Goal: Information Seeking & Learning: Learn about a topic

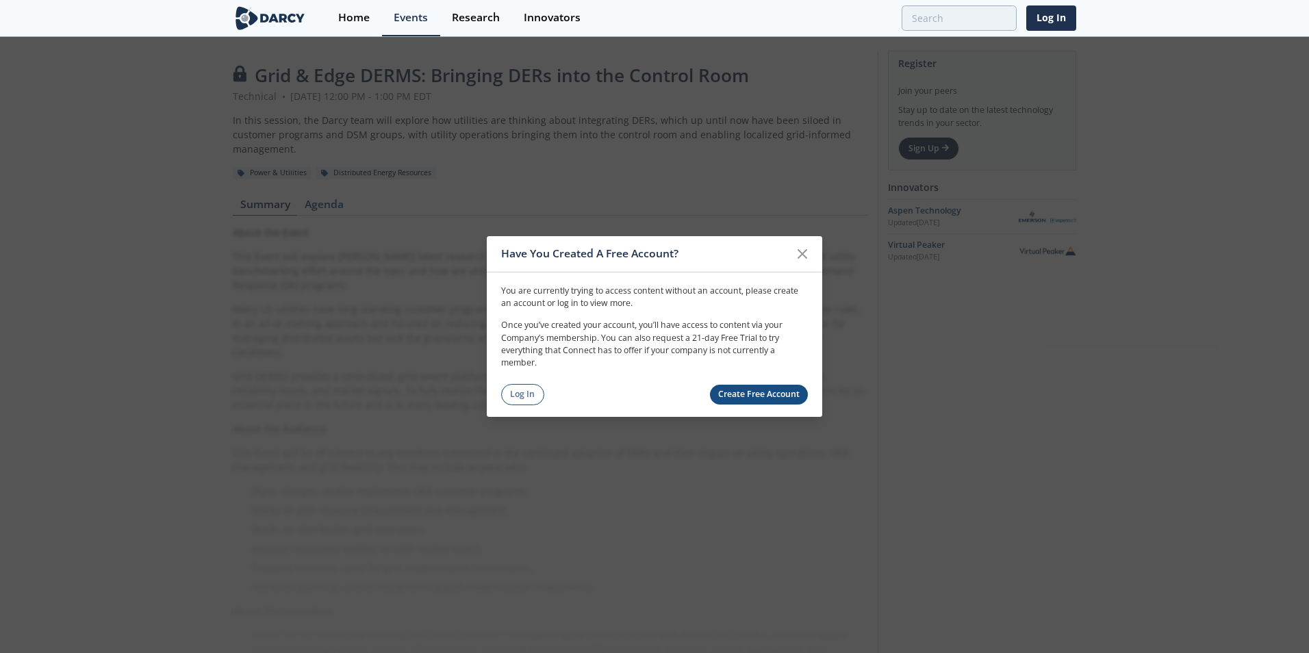
click at [768, 396] on link "Create Free Account" at bounding box center [759, 395] width 99 height 20
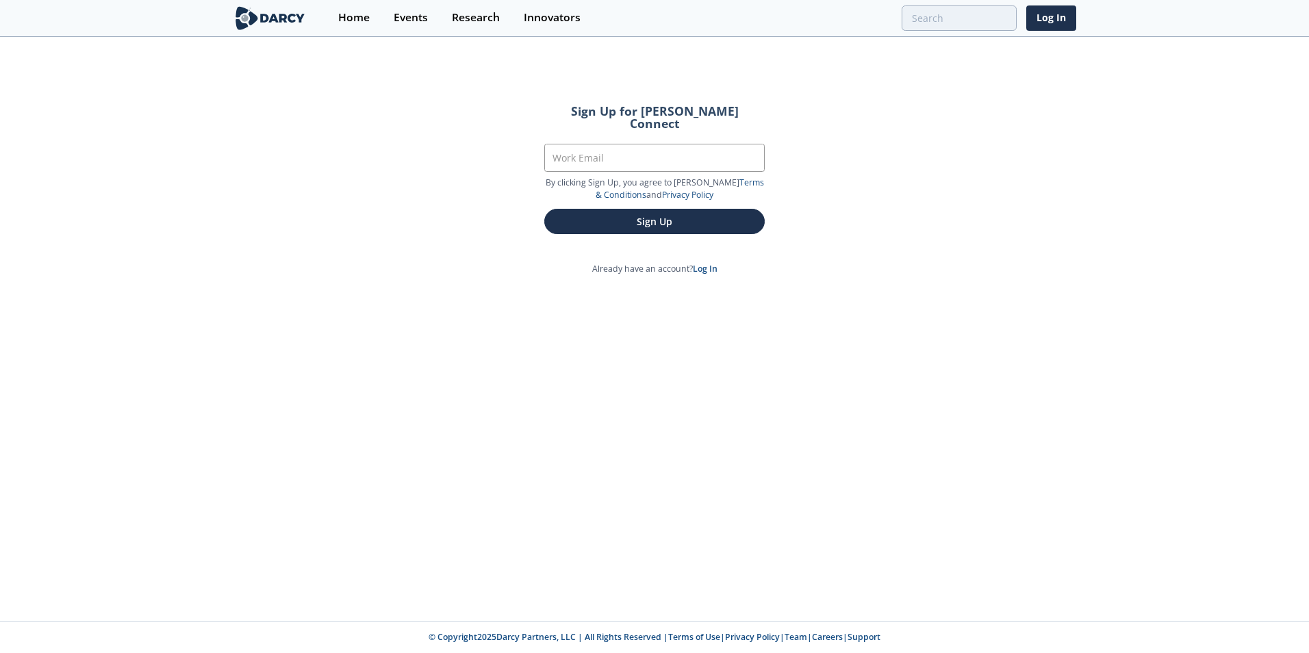
click at [1025, 8] on div "Home Events Research Innovators Log In" at bounding box center [702, 18] width 750 height 36
click at [1053, 18] on link "Log In" at bounding box center [1052, 17] width 50 height 25
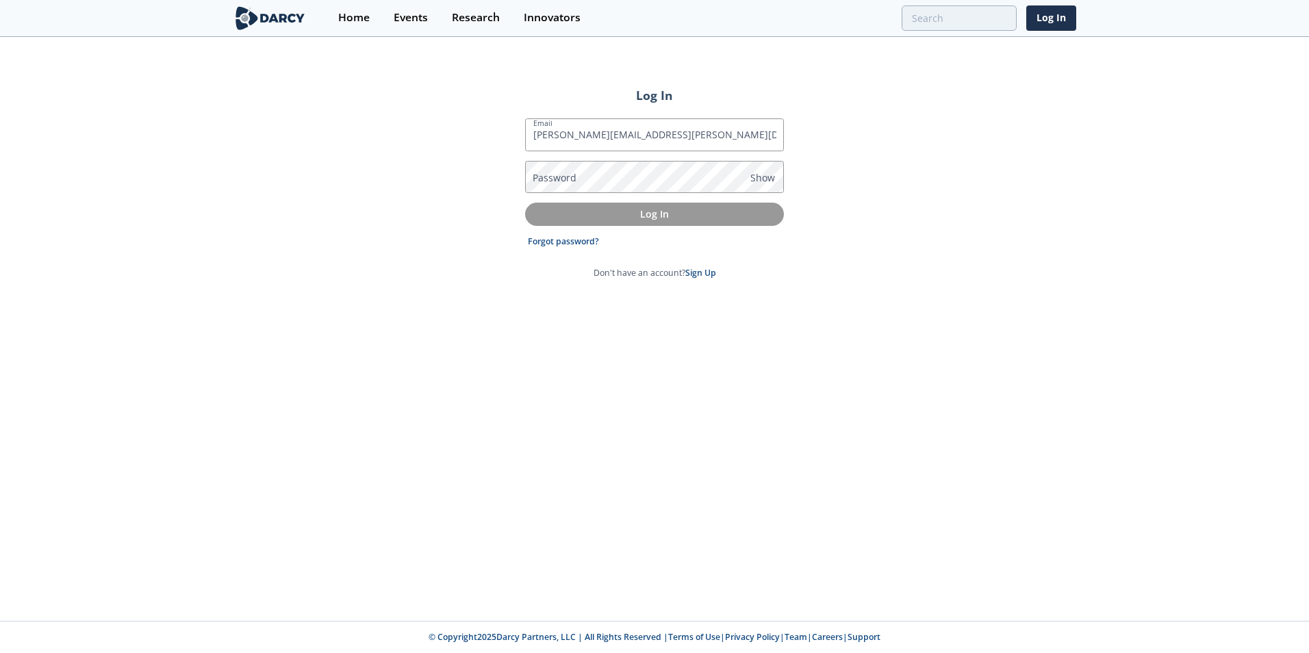
type input "[PERSON_NAME][EMAIL_ADDRESS][PERSON_NAME][DOMAIN_NAME]"
click at [774, 177] on span "Show" at bounding box center [763, 178] width 25 height 14
click at [740, 222] on button "Log In" at bounding box center [654, 214] width 259 height 23
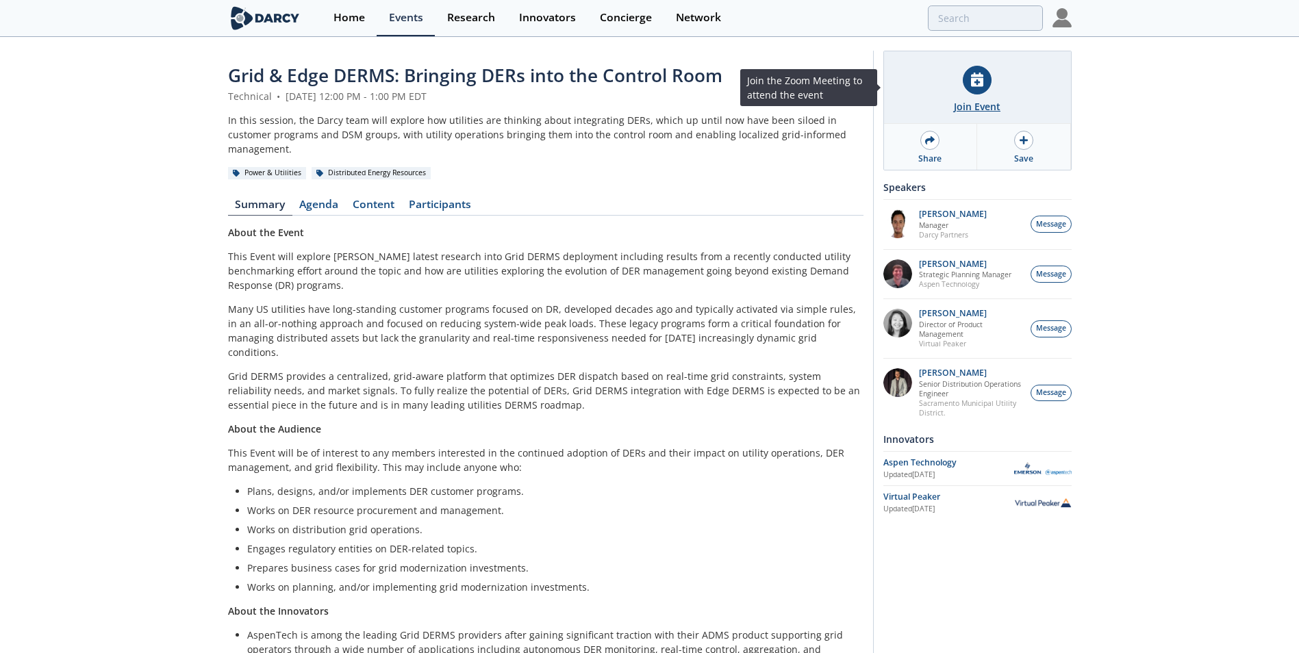
click at [987, 115] on div "Join Event" at bounding box center [977, 87] width 187 height 73
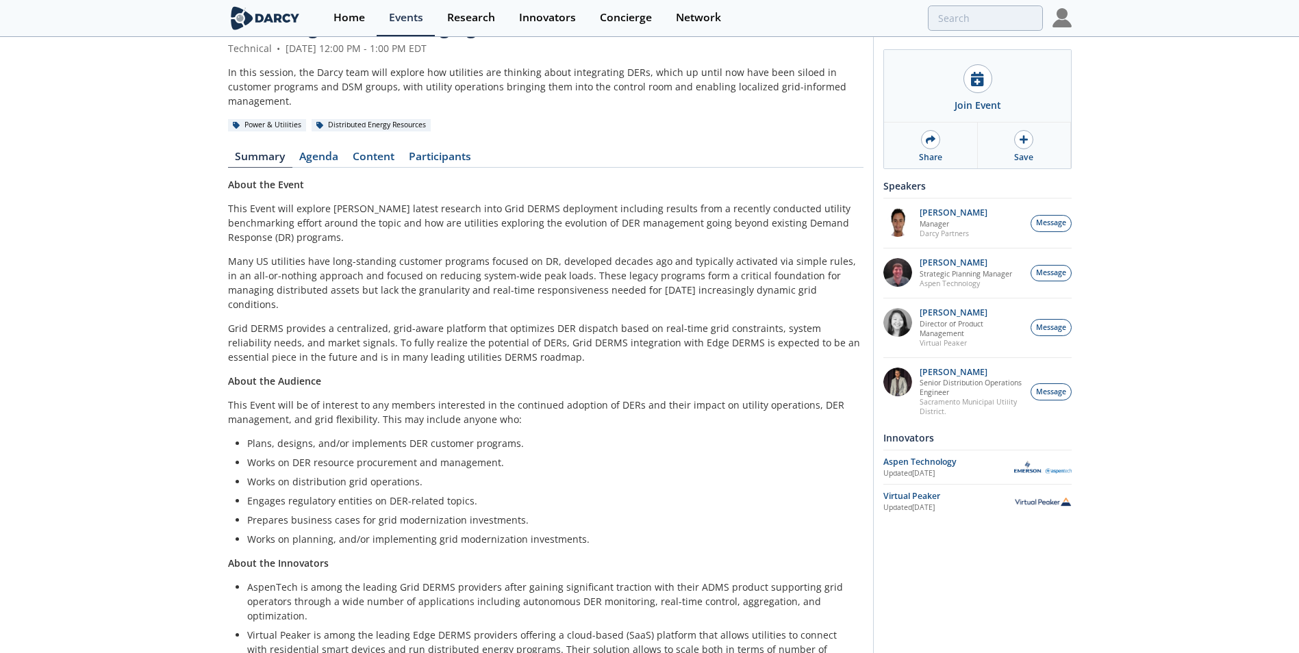
scroll to position [103, 0]
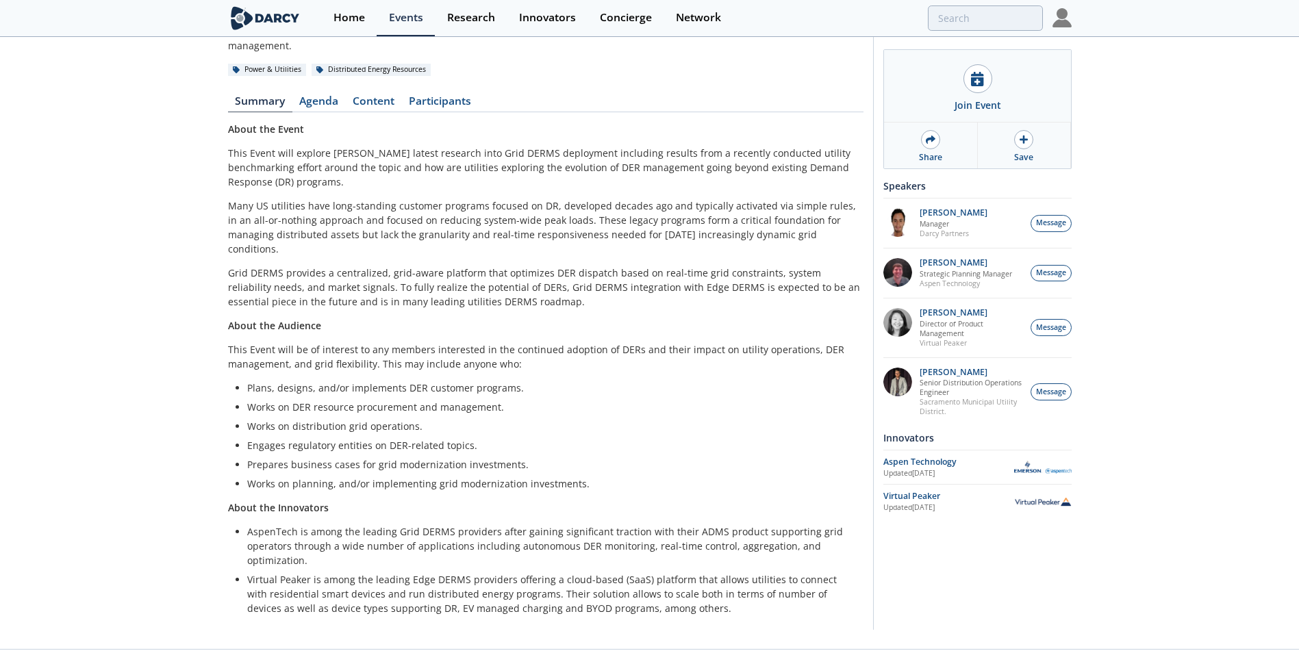
click at [376, 96] on link "Content" at bounding box center [374, 104] width 56 height 16
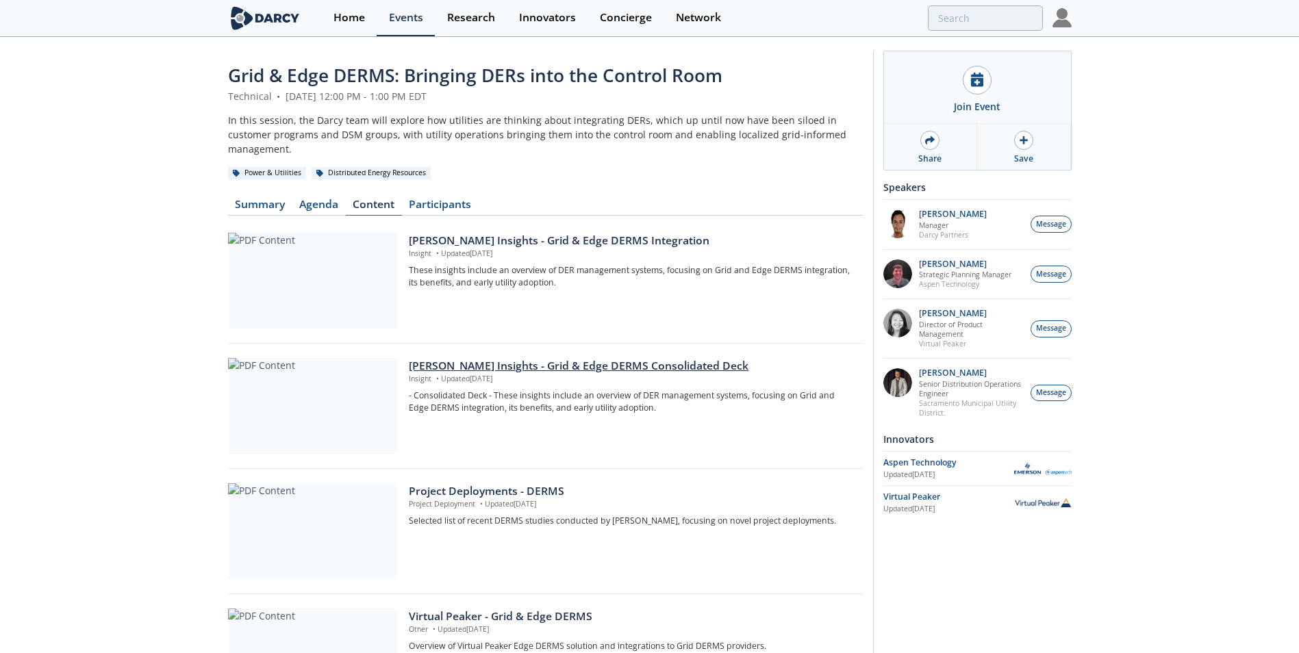
click at [512, 358] on div "[PERSON_NAME] Insights - Grid & Edge DERMS Consolidated Deck" at bounding box center [631, 366] width 444 height 16
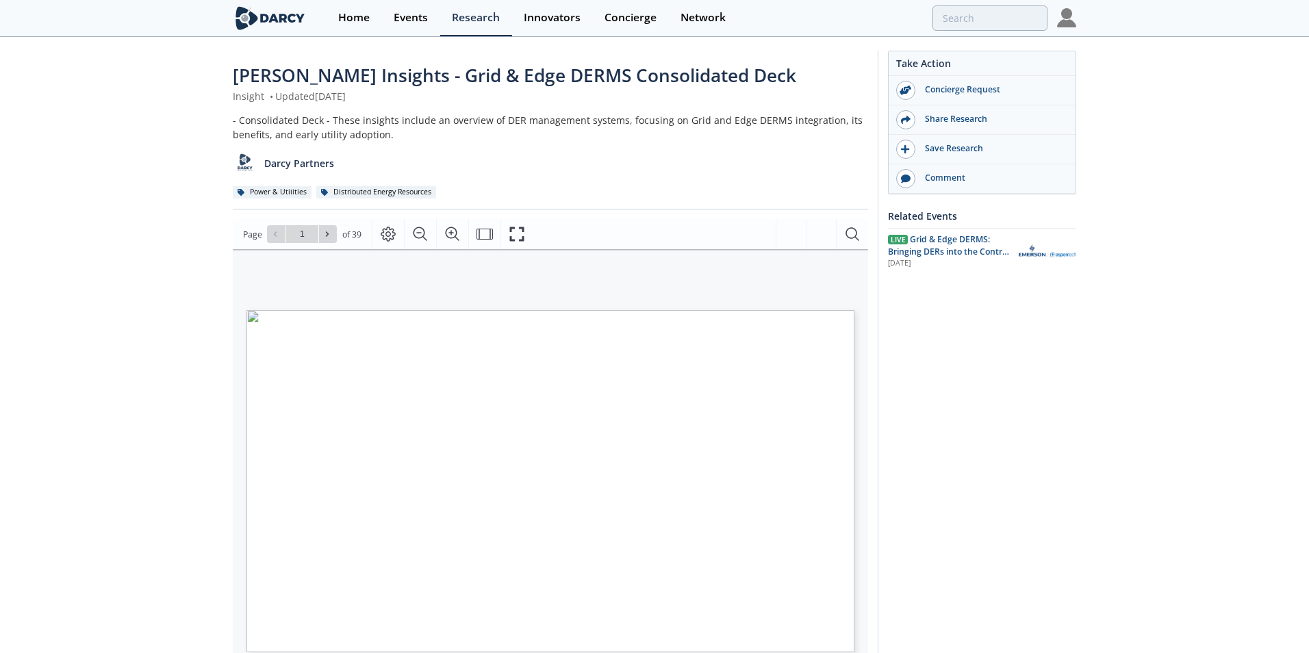
type input "2"
type input "3"
type input "4"
type input "5"
click at [529, 229] on button "Fullscreen" at bounding box center [517, 234] width 32 height 30
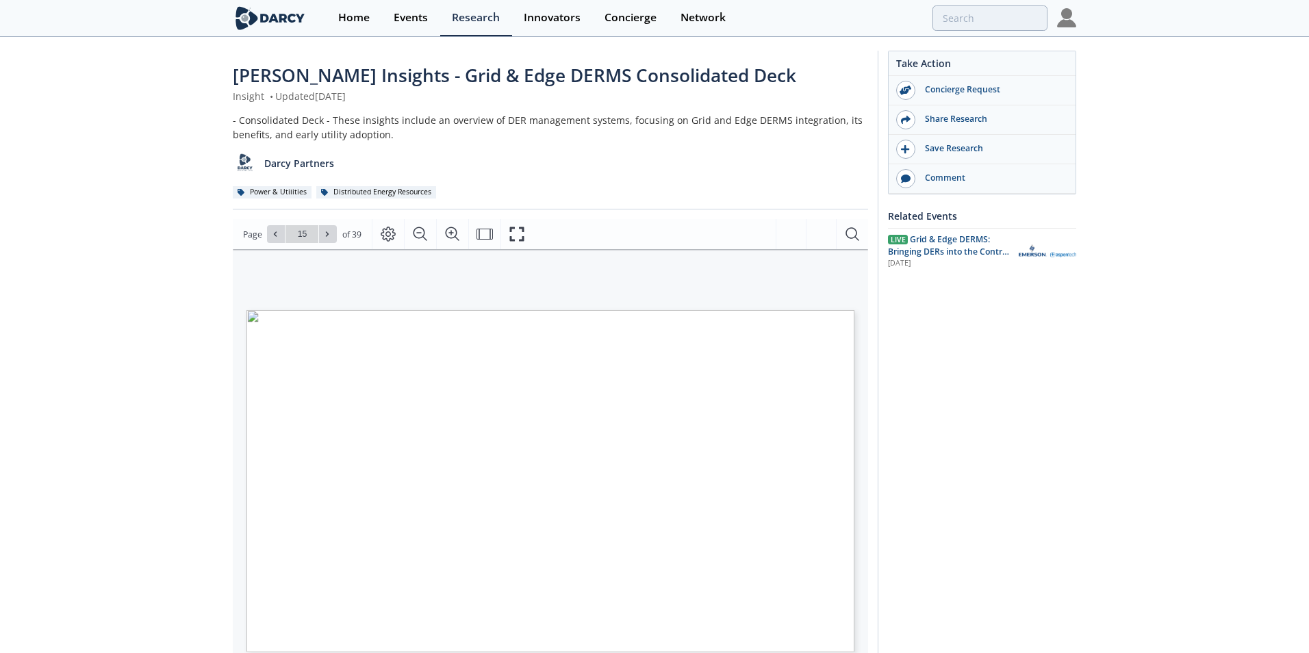
type input "16"
type input "17"
click at [325, 229] on span at bounding box center [328, 234] width 10 height 10
type input "18"
click at [325, 229] on span at bounding box center [328, 234] width 10 height 10
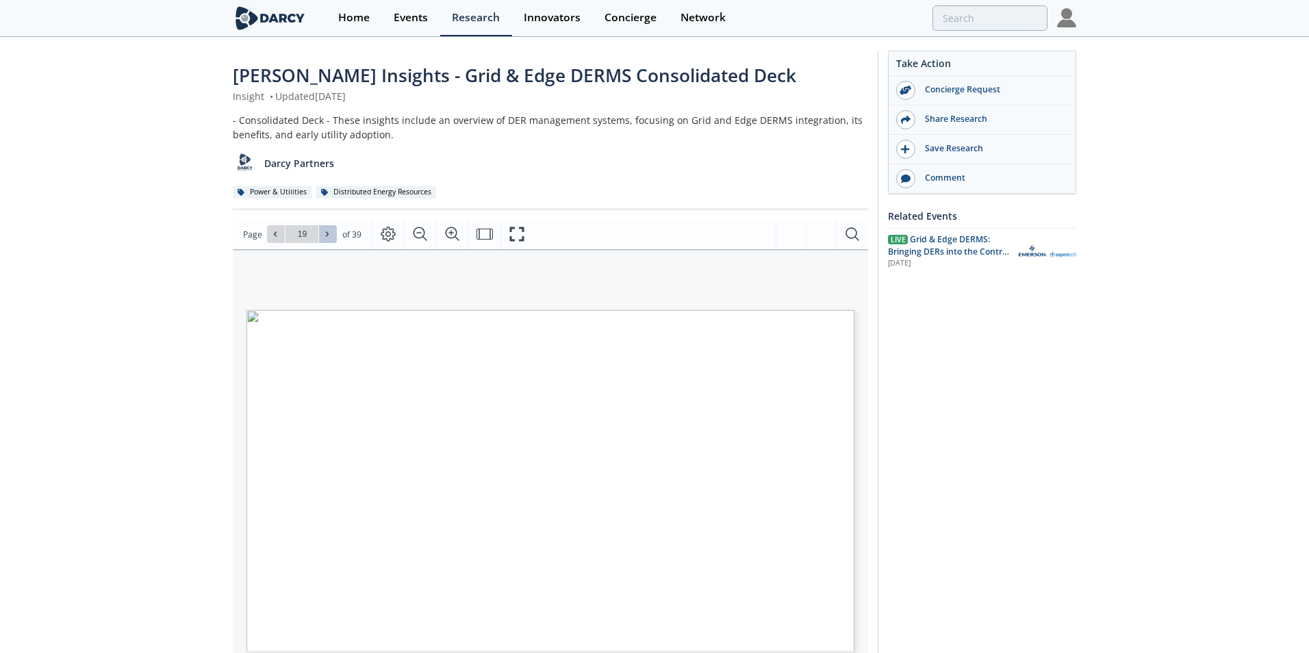
type input "20"
click at [325, 229] on span at bounding box center [328, 234] width 10 height 10
type input "21"
click at [325, 229] on span at bounding box center [328, 234] width 10 height 10
type input "22"
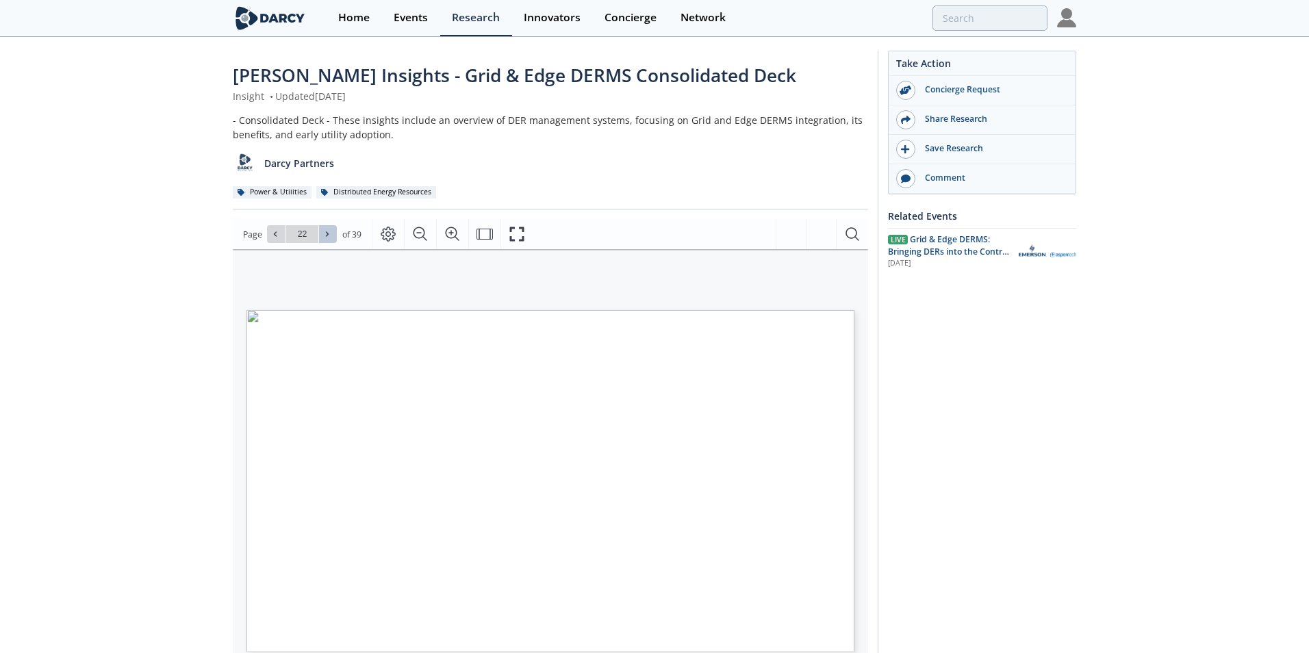
click at [325, 229] on span at bounding box center [328, 234] width 10 height 10
type input "23"
click at [325, 229] on span at bounding box center [328, 234] width 10 height 10
type input "24"
